Goal: Information Seeking & Learning: Learn about a topic

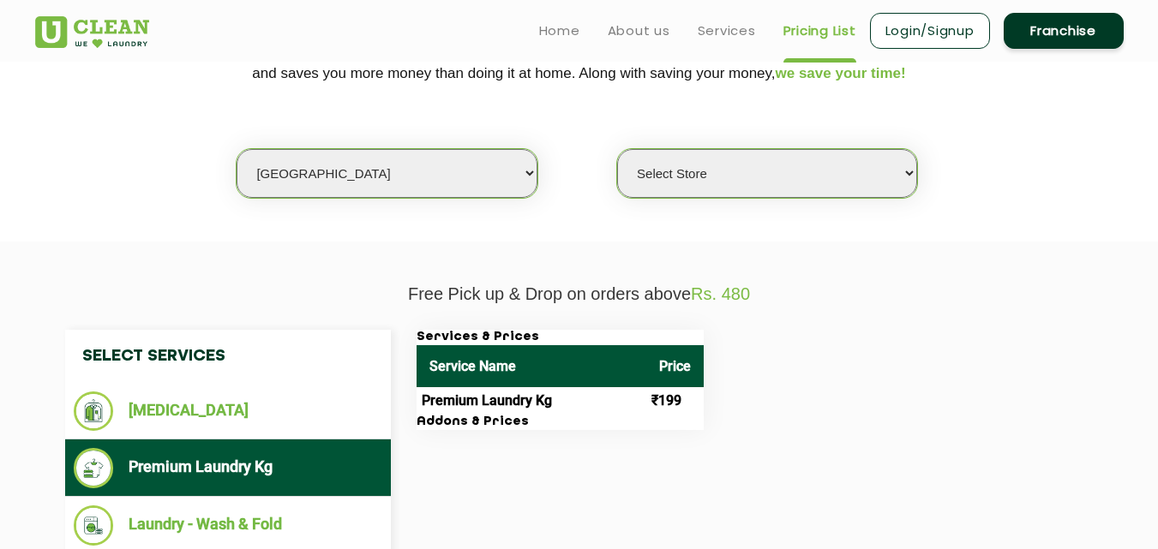
scroll to position [389, 0]
select select "16"
click at [237, 149] on select "Select city [GEOGRAPHIC_DATA] [GEOGRAPHIC_DATA] [GEOGRAPHIC_DATA] [GEOGRAPHIC_D…" at bounding box center [387, 173] width 300 height 49
select select "0"
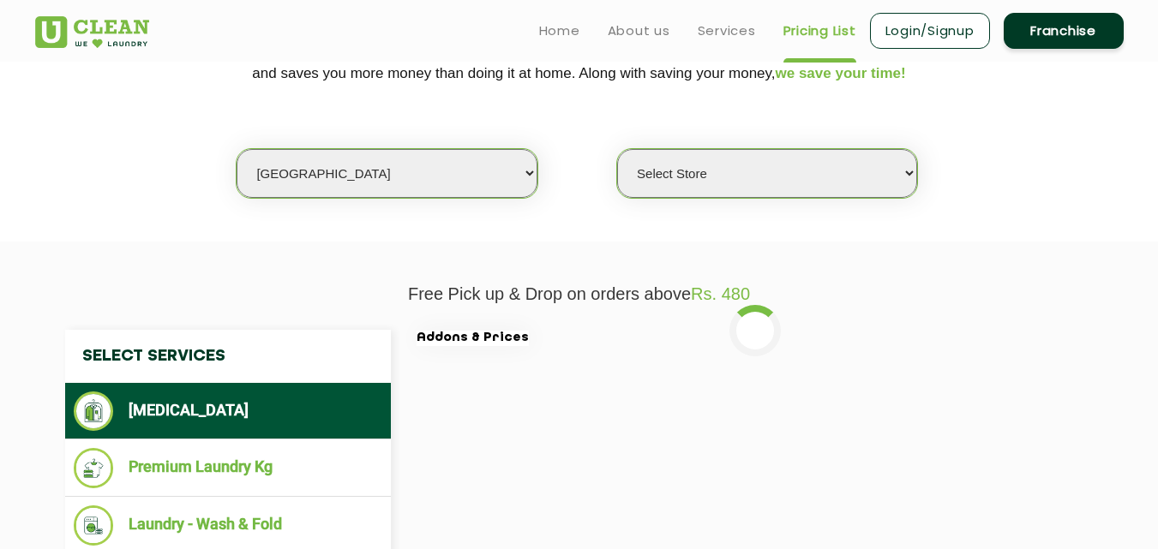
click at [295, 172] on select "Select city [GEOGRAPHIC_DATA] [GEOGRAPHIC_DATA] [GEOGRAPHIC_DATA] [GEOGRAPHIC_D…" at bounding box center [387, 173] width 300 height 49
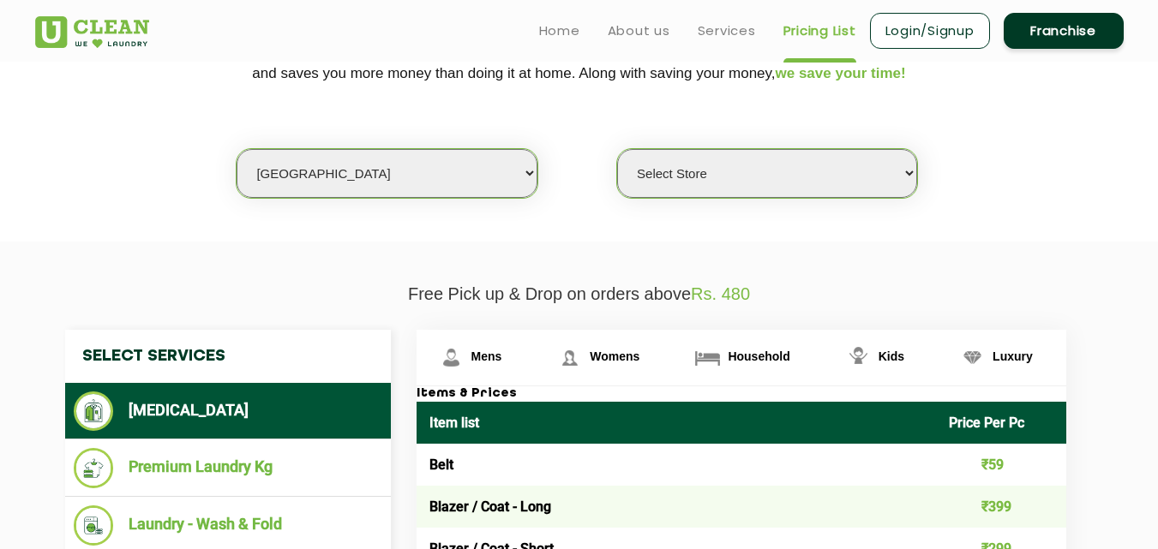
select select "4"
click at [237, 149] on select "Select city [GEOGRAPHIC_DATA] [GEOGRAPHIC_DATA] [GEOGRAPHIC_DATA] [GEOGRAPHIC_D…" at bounding box center [387, 173] width 300 height 49
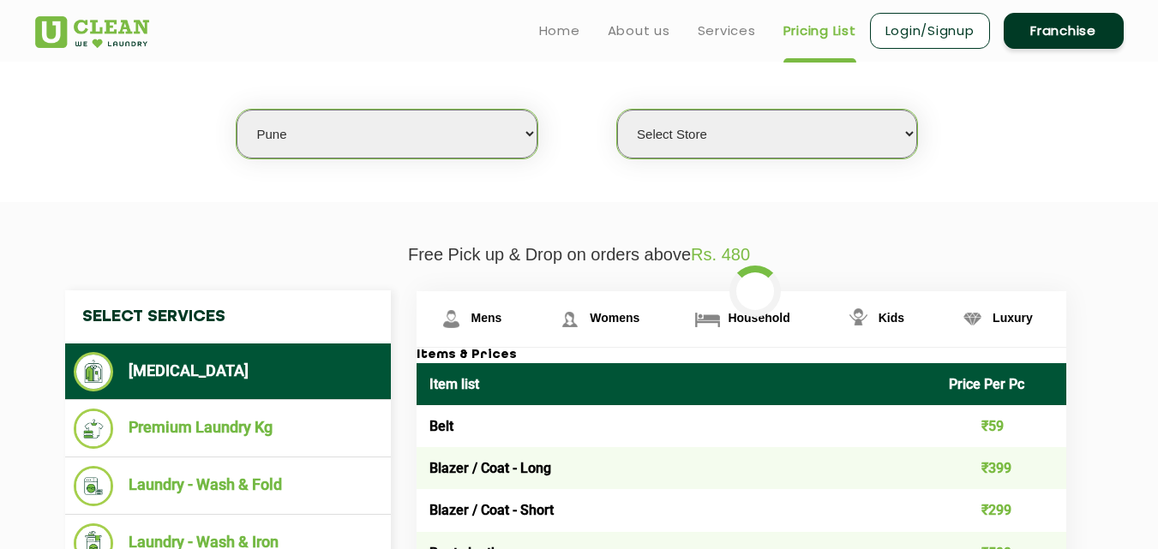
select select "0"
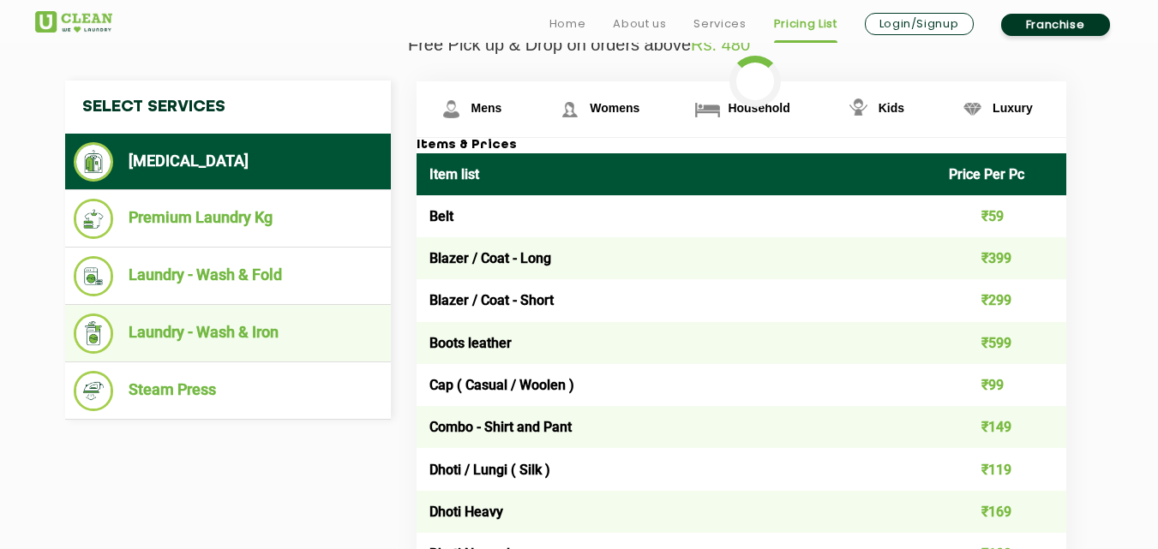
scroll to position [646, 0]
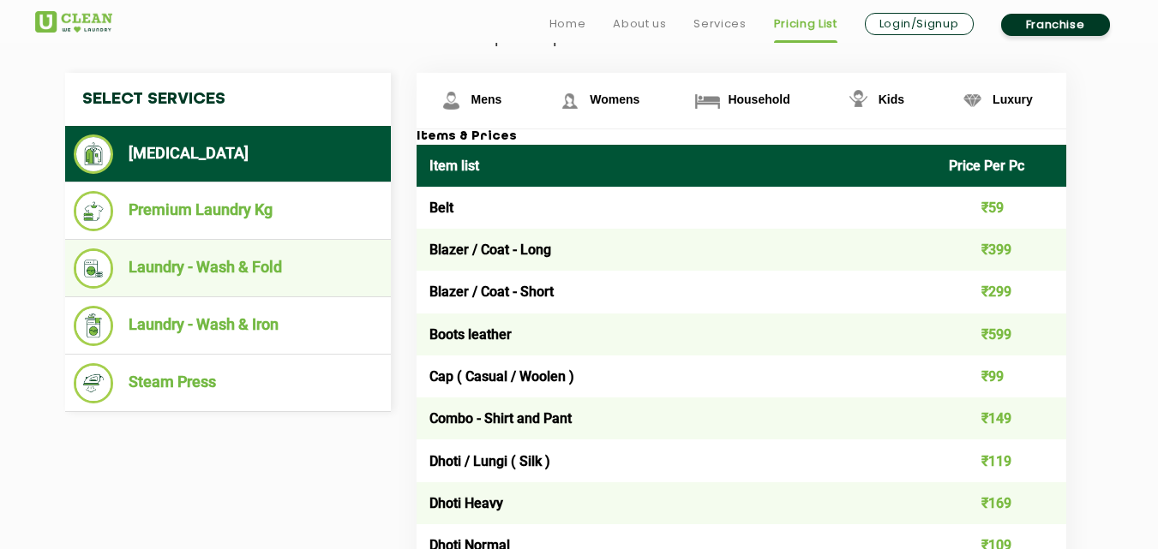
click at [237, 268] on li "Laundry - Wash & Fold" at bounding box center [228, 269] width 309 height 40
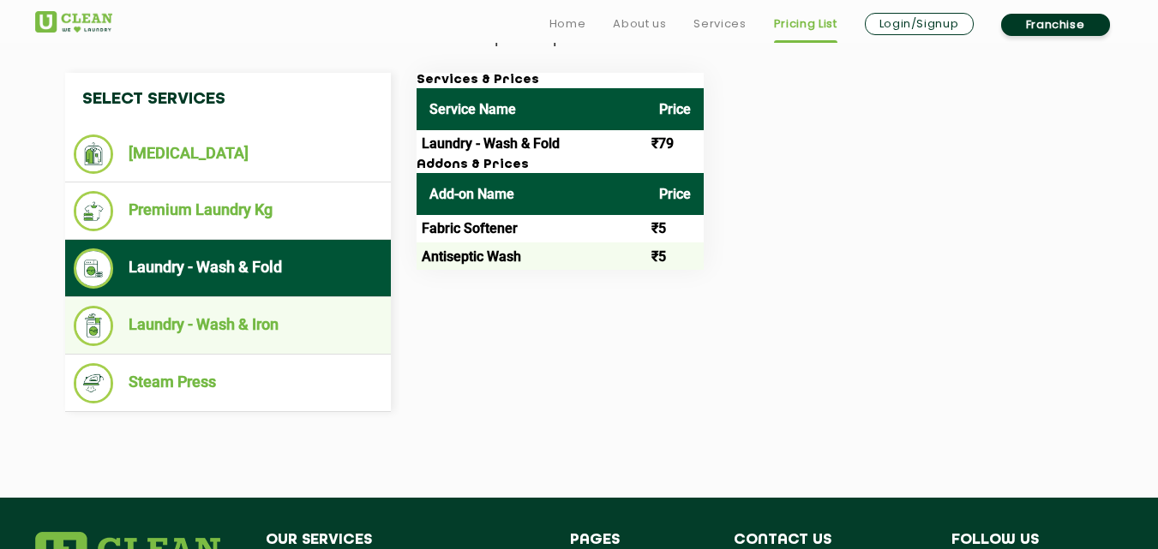
click at [284, 325] on li "Laundry - Wash & Iron" at bounding box center [228, 326] width 309 height 40
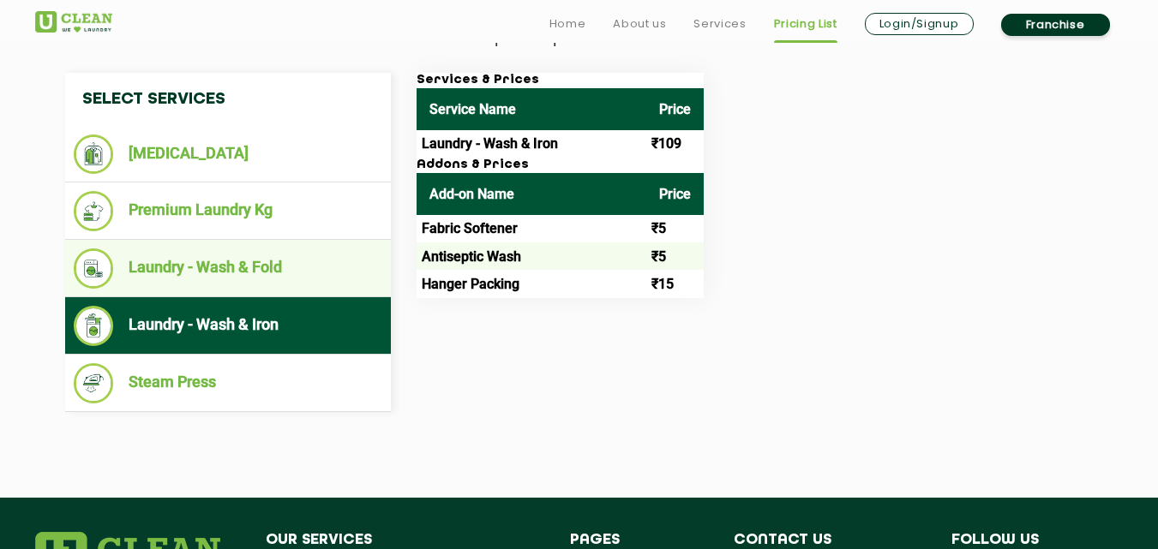
click at [284, 275] on li "Laundry - Wash & Fold" at bounding box center [228, 269] width 309 height 40
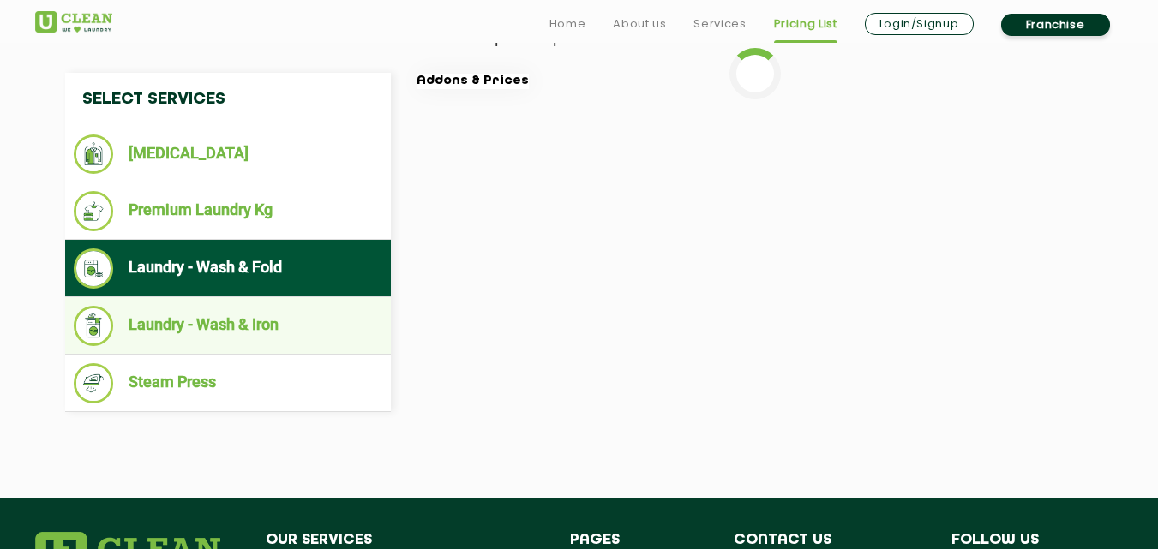
click at [309, 328] on li "Laundry - Wash & Iron" at bounding box center [228, 326] width 309 height 40
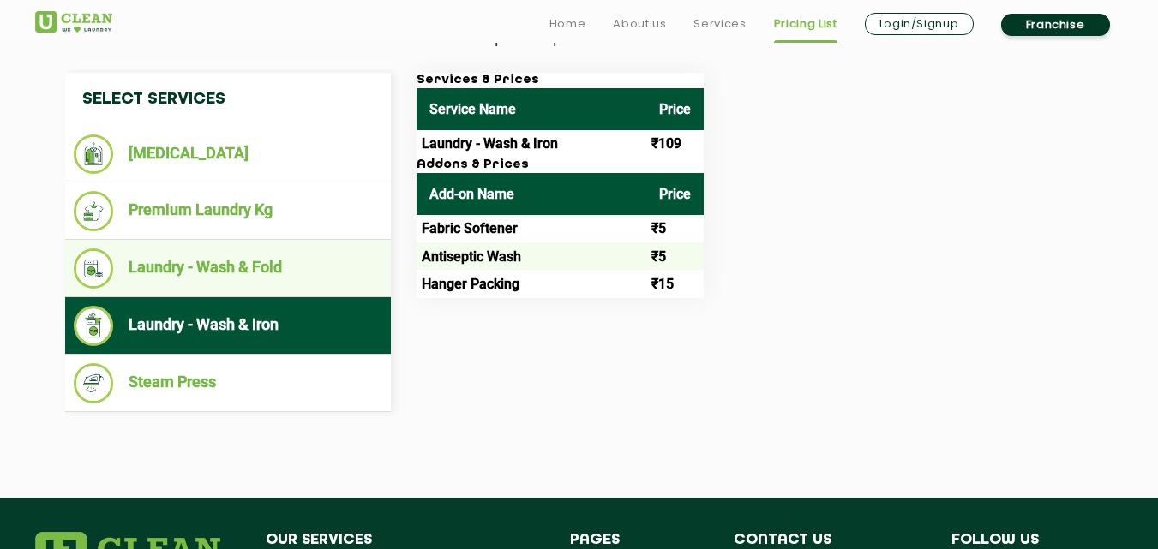
click at [304, 270] on li "Laundry - Wash & Fold" at bounding box center [228, 269] width 309 height 40
